Goal: Navigation & Orientation: Find specific page/section

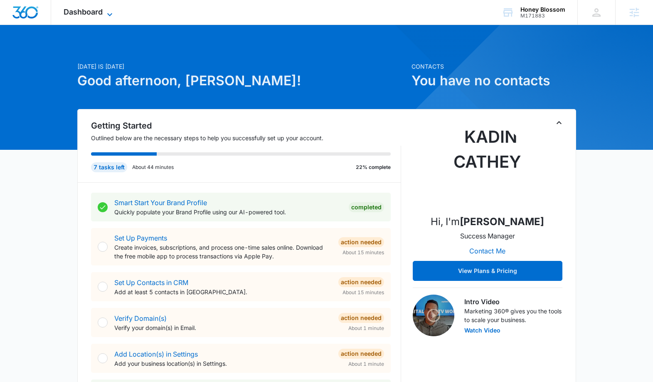
click at [84, 8] on span "Dashboard" at bounding box center [83, 11] width 39 height 9
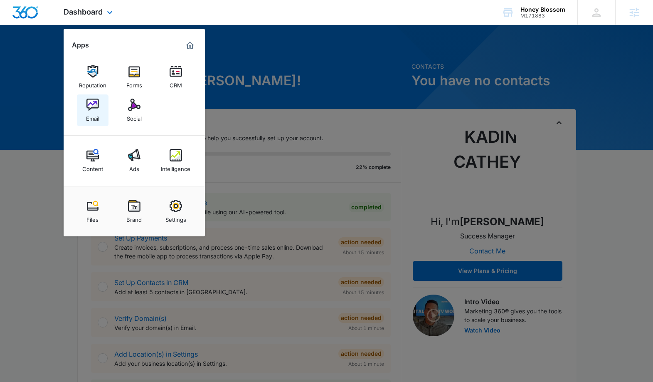
click at [96, 104] on img at bounding box center [92, 105] width 12 height 12
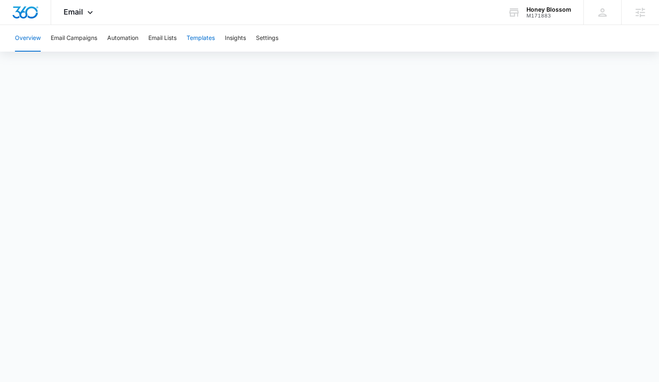
click at [204, 40] on button "Templates" at bounding box center [201, 38] width 28 height 27
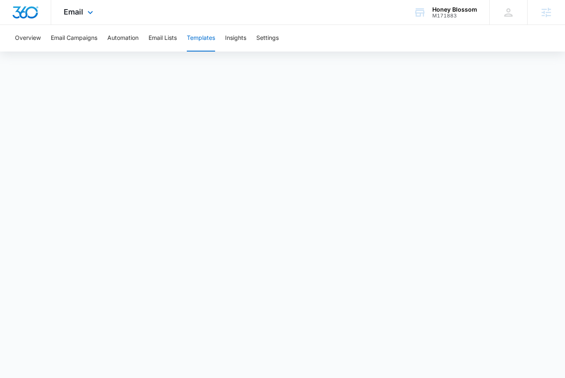
click at [76, 16] on div "Email Apps Reputation Forms CRM Email Social Content Ads Intelligence Files Bra…" at bounding box center [79, 12] width 57 height 25
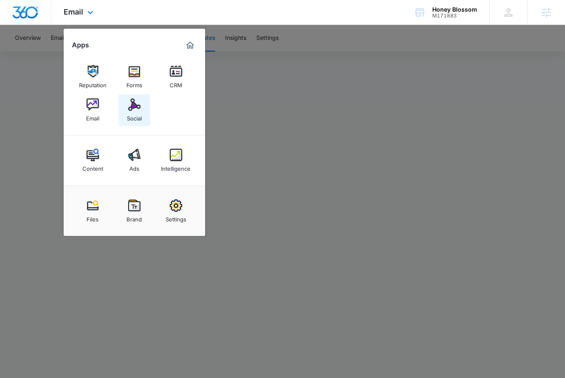
click at [133, 101] on img at bounding box center [134, 105] width 12 height 12
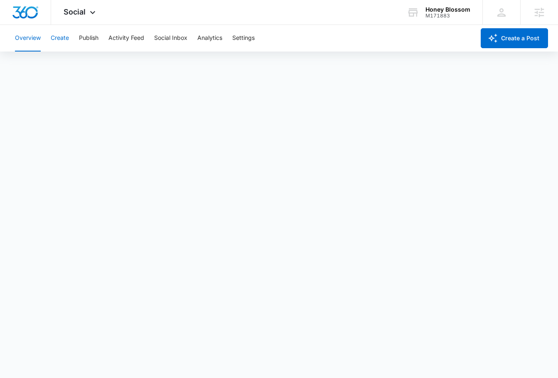
click at [57, 43] on button "Create" at bounding box center [60, 38] width 18 height 27
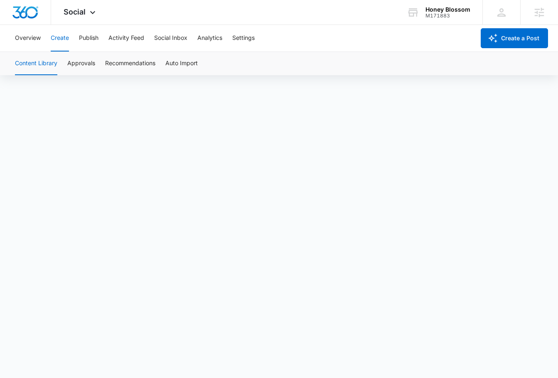
scroll to position [6, 0]
click at [78, 46] on div "Overview Create Publish Activity Feed Social Inbox Analytics Settings" at bounding box center [242, 38] width 465 height 27
click at [90, 28] on button "Publish" at bounding box center [89, 38] width 20 height 27
click at [64, 63] on button "Schedules" at bounding box center [63, 63] width 28 height 23
click at [66, 33] on button "Create" at bounding box center [60, 38] width 18 height 27
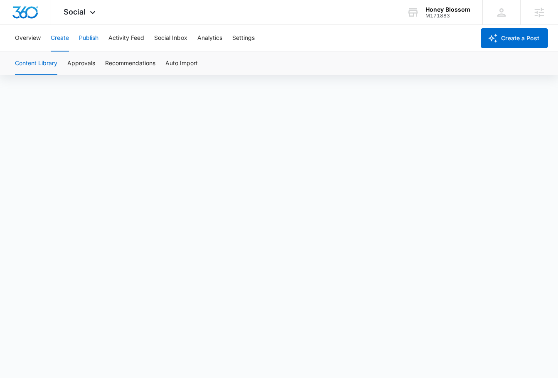
click at [98, 39] on button "Publish" at bounding box center [89, 38] width 20 height 27
click at [73, 66] on button "Schedules" at bounding box center [63, 63] width 28 height 23
click at [67, 36] on button "Create" at bounding box center [60, 38] width 18 height 27
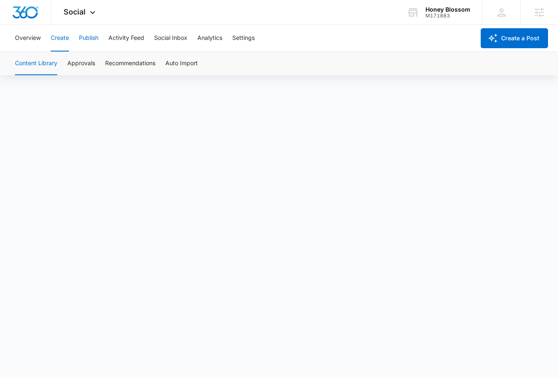
click at [89, 39] on button "Publish" at bounding box center [89, 38] width 20 height 27
click at [69, 61] on button "Schedules" at bounding box center [63, 63] width 28 height 23
click at [55, 43] on button "Create" at bounding box center [60, 38] width 18 height 27
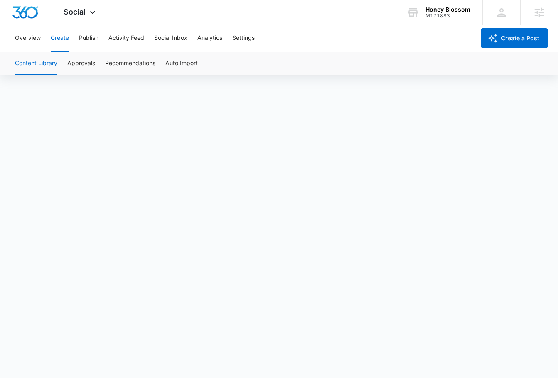
scroll to position [6, 0]
click at [87, 42] on button "Publish" at bounding box center [89, 38] width 20 height 27
click at [73, 64] on button "Schedules" at bounding box center [63, 63] width 28 height 23
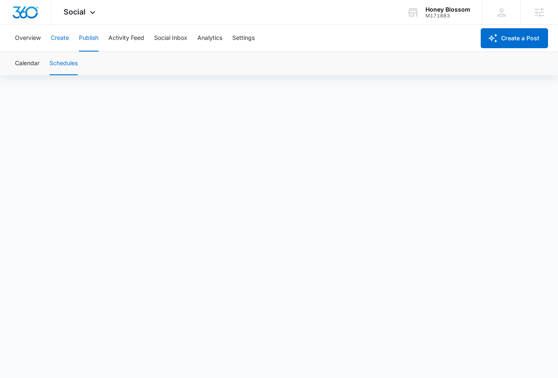
click at [66, 37] on button "Create" at bounding box center [60, 38] width 18 height 27
click at [86, 25] on button "Publish" at bounding box center [89, 38] width 20 height 27
click at [80, 16] on span "Social" at bounding box center [75, 11] width 22 height 9
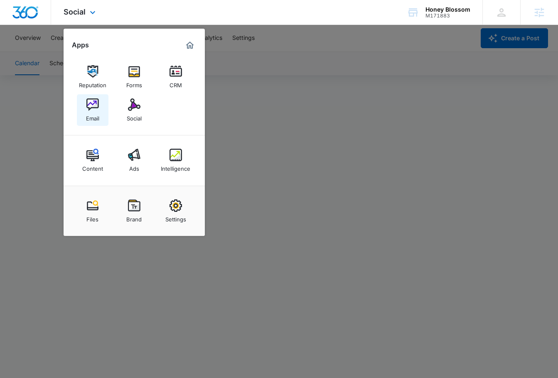
click at [98, 104] on img at bounding box center [92, 105] width 12 height 12
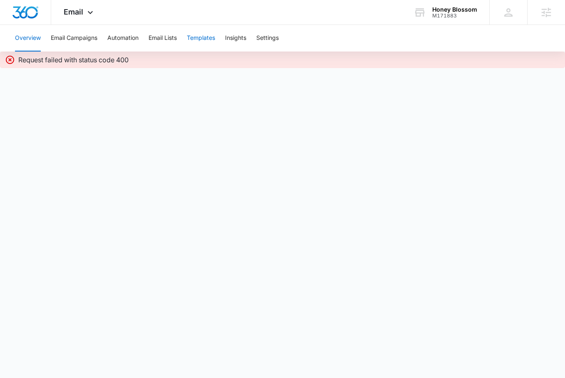
click at [212, 40] on button "Templates" at bounding box center [201, 38] width 28 height 27
click at [205, 40] on button "Templates" at bounding box center [201, 38] width 28 height 27
click at [165, 41] on button "Email Lists" at bounding box center [162, 38] width 28 height 27
click at [199, 38] on button "Templates" at bounding box center [201, 38] width 28 height 27
click at [94, 8] on div "Email Apps Reputation Forms CRM Email Social Content Ads Intelligence Files Bra…" at bounding box center [79, 12] width 57 height 25
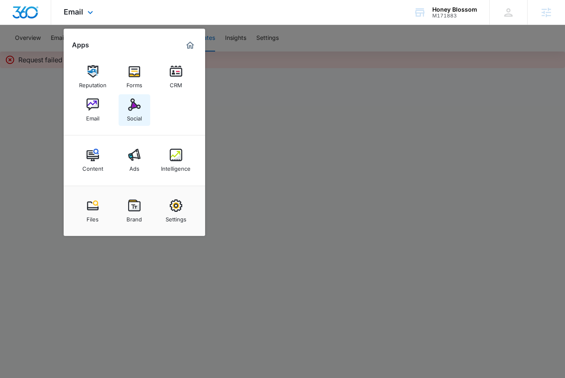
click at [129, 117] on div "Social" at bounding box center [134, 116] width 15 height 11
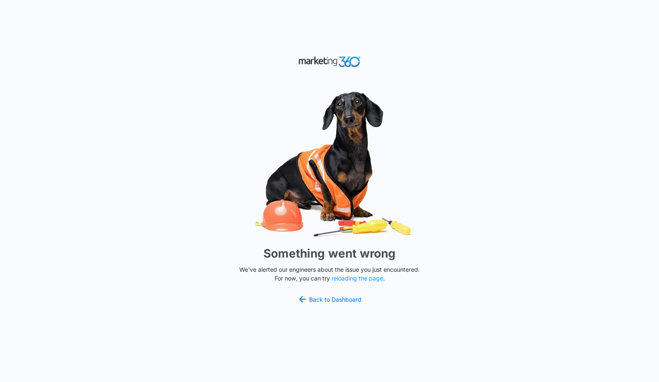
click at [353, 304] on div "Something went wrong We've alerted our engineers about the issue you just encou…" at bounding box center [329, 191] width 659 height 382
click at [349, 303] on link "Back to Dashboard" at bounding box center [330, 299] width 64 height 10
click at [346, 278] on button "reloading the page" at bounding box center [358, 278] width 52 height 7
